Goal: Task Accomplishment & Management: Manage account settings

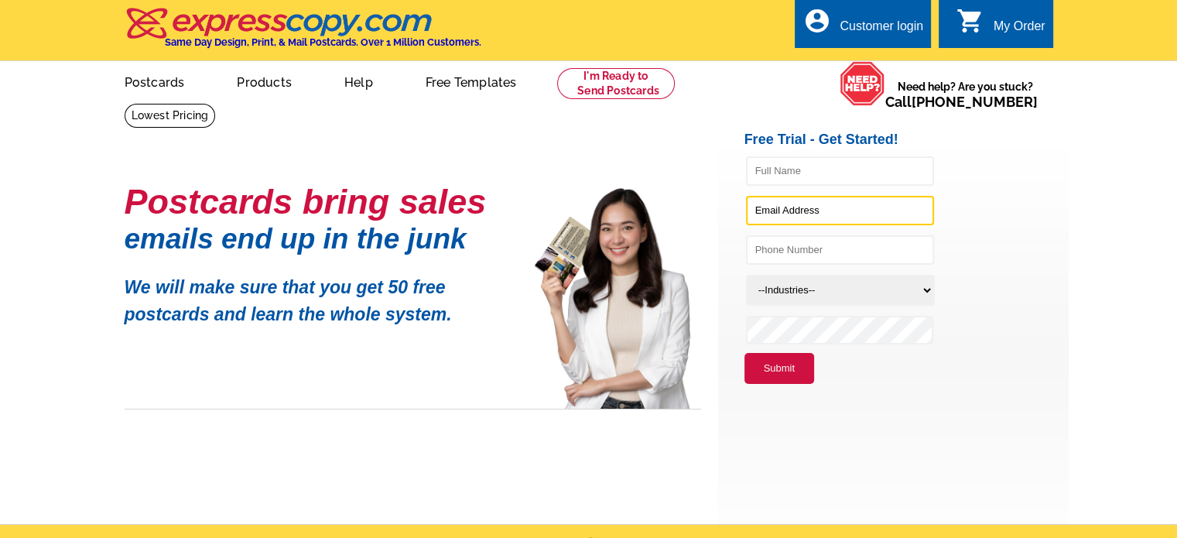
type input "[EMAIL_ADDRESS][DOMAIN_NAME]"
click at [860, 21] on div "Customer login" at bounding box center [881, 30] width 84 height 22
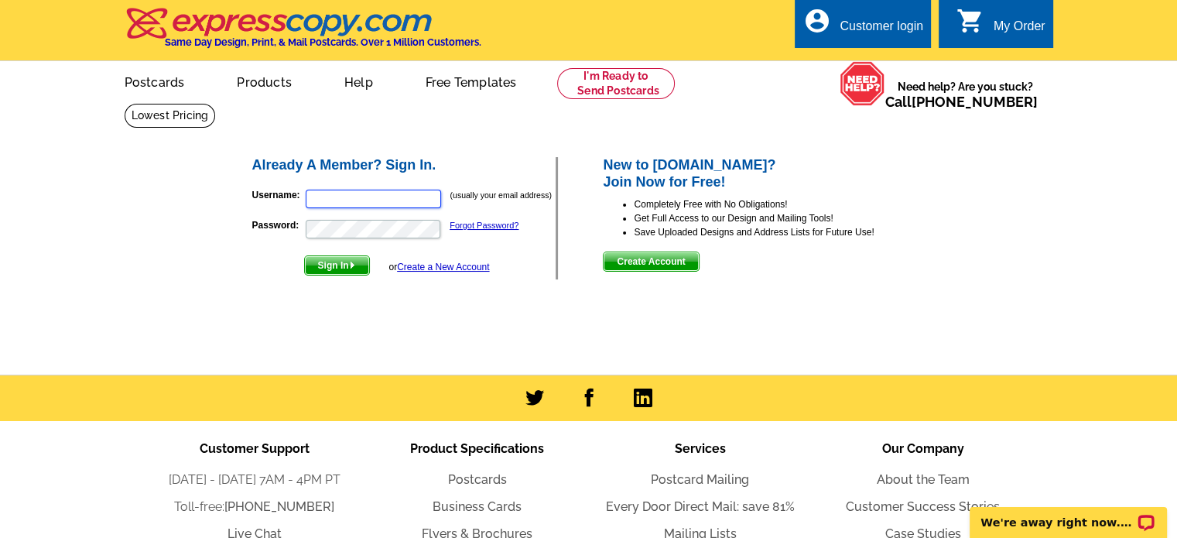
type input "[EMAIL_ADDRESS][DOMAIN_NAME]"
click at [330, 264] on span "Sign In" at bounding box center [337, 265] width 64 height 19
